Goal: Transaction & Acquisition: Book appointment/travel/reservation

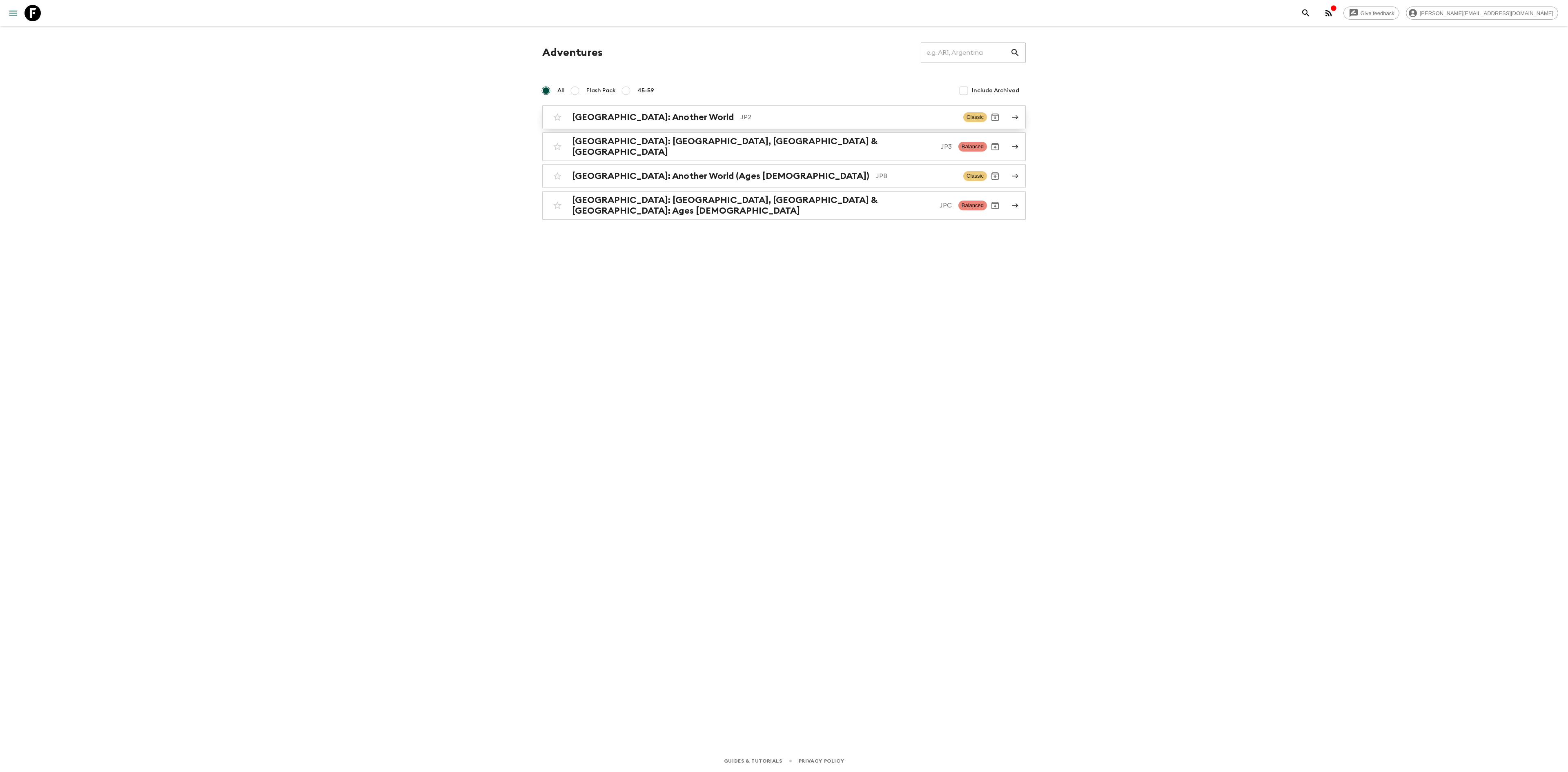
click at [622, 121] on h2 "[GEOGRAPHIC_DATA]: Another World" at bounding box center [653, 117] width 162 height 10
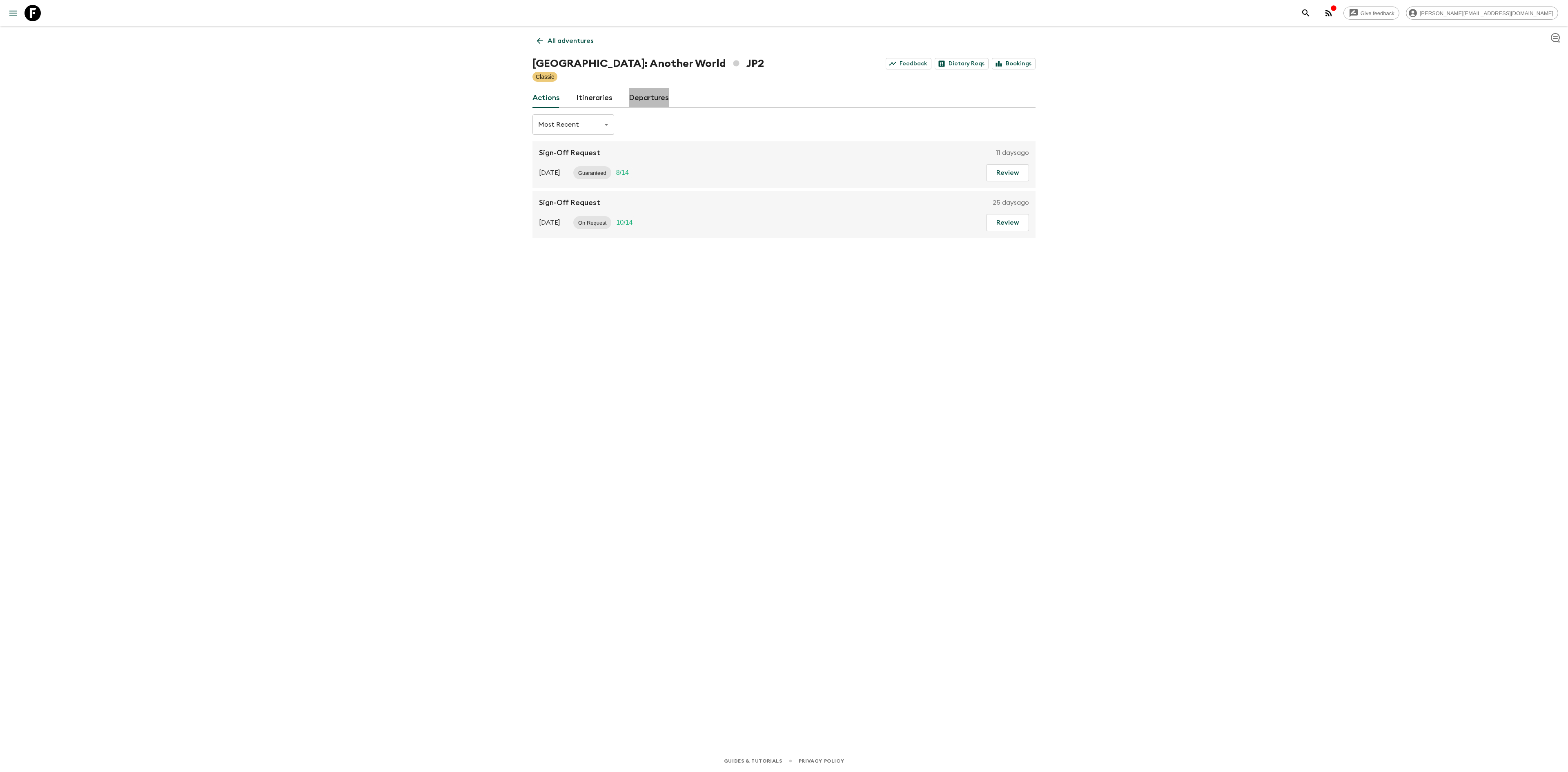
click at [649, 98] on link "Departures" at bounding box center [649, 98] width 40 height 19
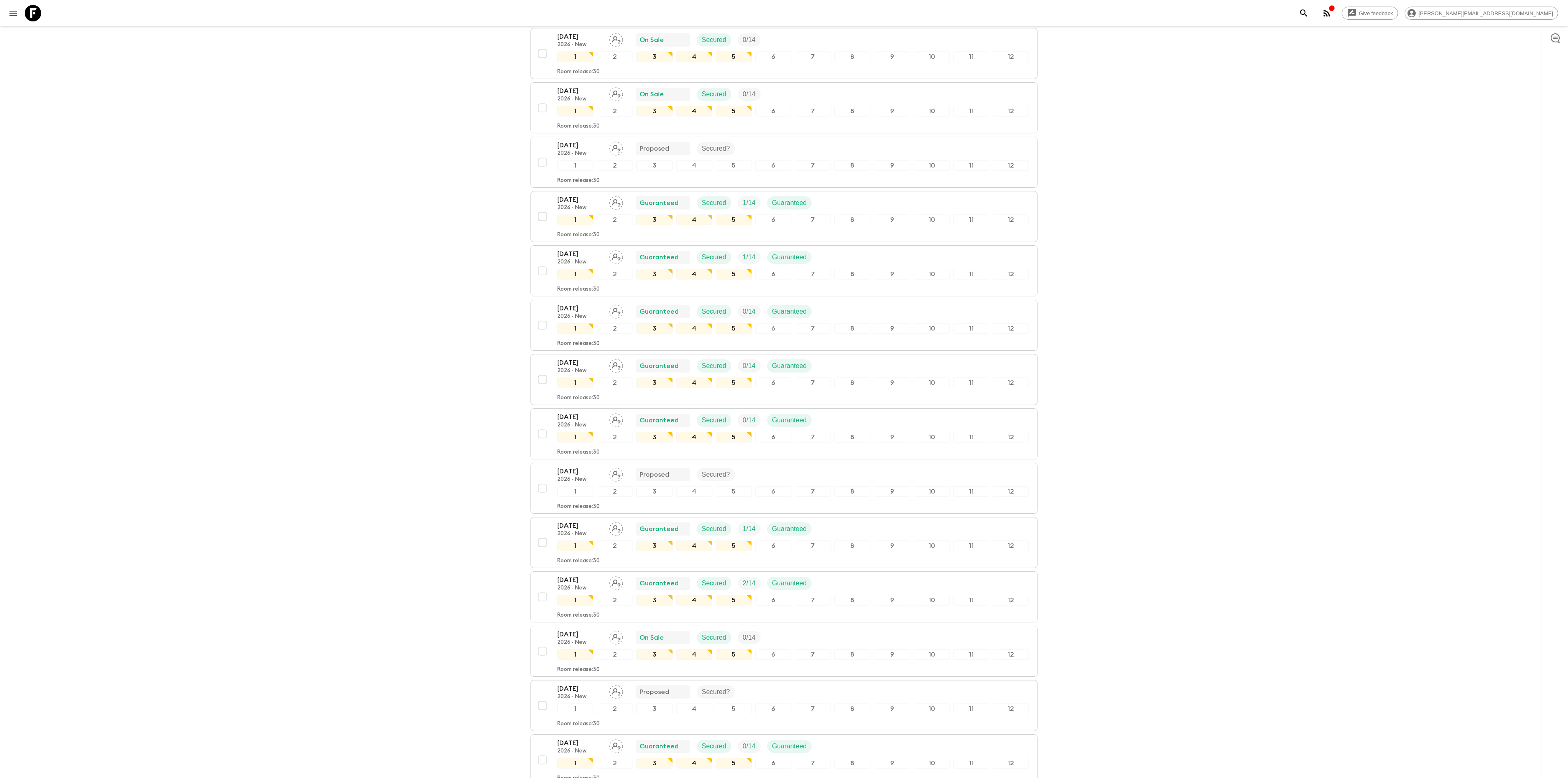
scroll to position [3430, 0]
